Goal: Task Accomplishment & Management: Use online tool/utility

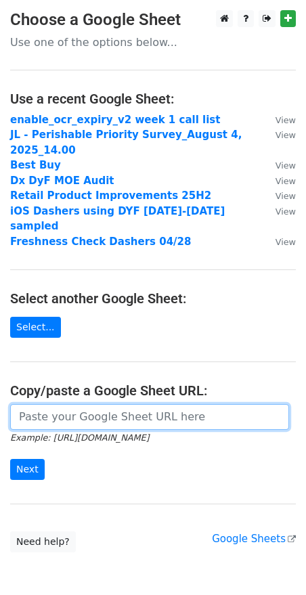
click at [56, 410] on input "url" at bounding box center [149, 417] width 279 height 26
paste input "https://docs.google.com/spreadsheets/d/1gQaJUp5dgRnaMJpWfs_3TjgABS8i2m7evgWp3BR…"
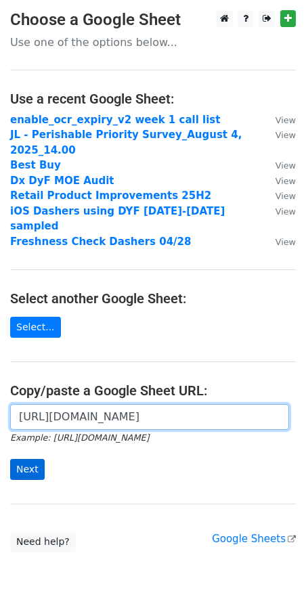
type input "https://docs.google.com/spreadsheets/d/1gQaJUp5dgRnaMJpWfs_3TjgABS8i2m7evgWp3BR…"
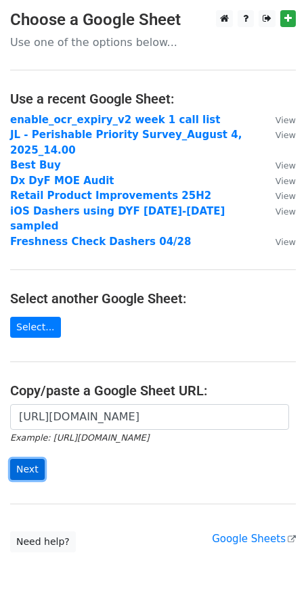
click at [29, 459] on input "Next" at bounding box center [27, 469] width 35 height 21
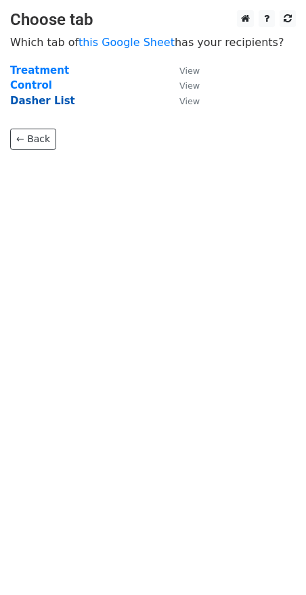
click at [38, 100] on strong "Dasher List" at bounding box center [42, 101] width 65 height 12
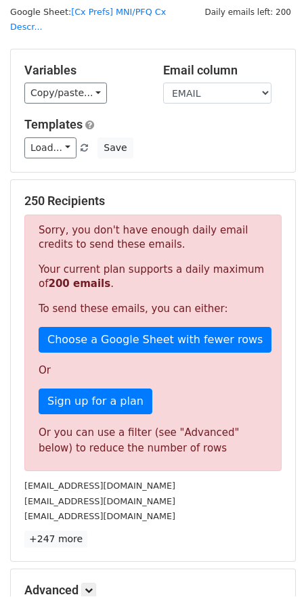
scroll to position [55, 0]
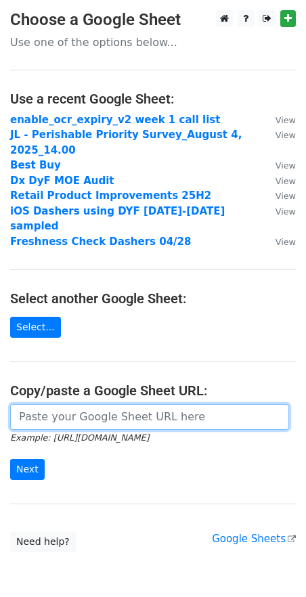
click at [61, 406] on input "url" at bounding box center [149, 417] width 279 height 26
paste input "https://docs.google.com/spreadsheets/d/1gQaJUp5dgRnaMJpWfs_3TjgABS8i2m7evgWp3BR…"
type input "https://docs.google.com/spreadsheets/d/1gQaJUp5dgRnaMJpWfs_3TjgABS8i2m7evgWp3BR…"
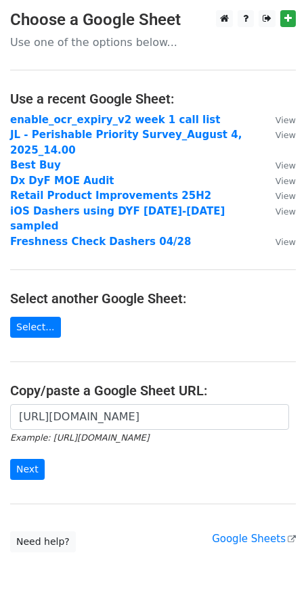
click at [28, 440] on form "https://docs.google.com/spreadsheets/d/1gQaJUp5dgRnaMJpWfs_3TjgABS8i2m7evgWp3BR…" at bounding box center [153, 442] width 286 height 76
click at [21, 459] on input "Next" at bounding box center [27, 469] width 35 height 21
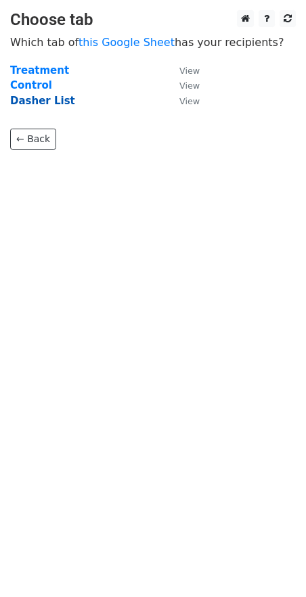
click at [26, 102] on strong "Dasher List" at bounding box center [42, 101] width 65 height 12
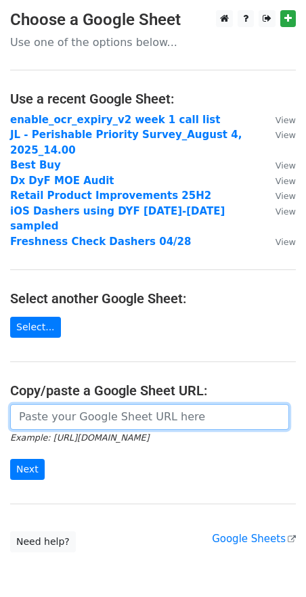
click at [102, 404] on input "url" at bounding box center [149, 417] width 279 height 26
paste input "[URL][DOMAIN_NAME]"
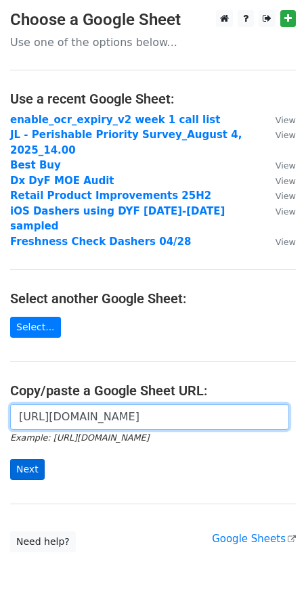
type input "https://docs.google.com/spreadsheets/d/1gQaJUp5dgRnaMJpWfs_3TjgABS8i2m7evgWp3BR…"
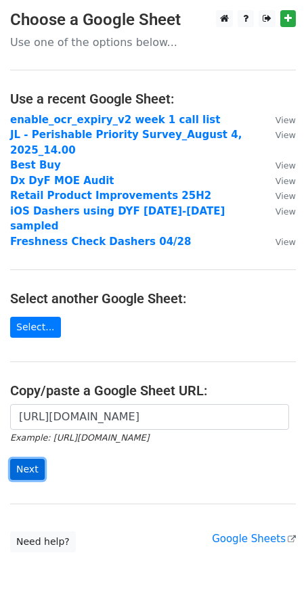
click at [32, 459] on input "Next" at bounding box center [27, 469] width 35 height 21
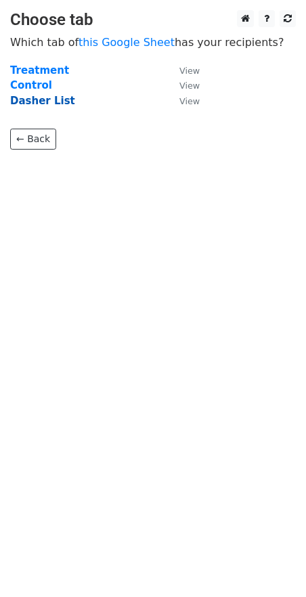
click at [45, 97] on strong "Dasher List" at bounding box center [42, 101] width 65 height 12
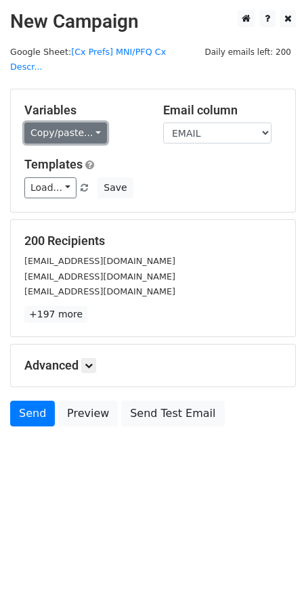
click at [55, 123] on link "Copy/paste..." at bounding box center [65, 133] width 83 height 21
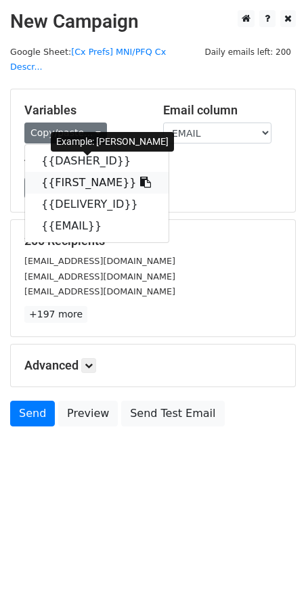
click at [58, 172] on link "{{FIRST_NAME}}" at bounding box center [97, 183] width 144 height 22
